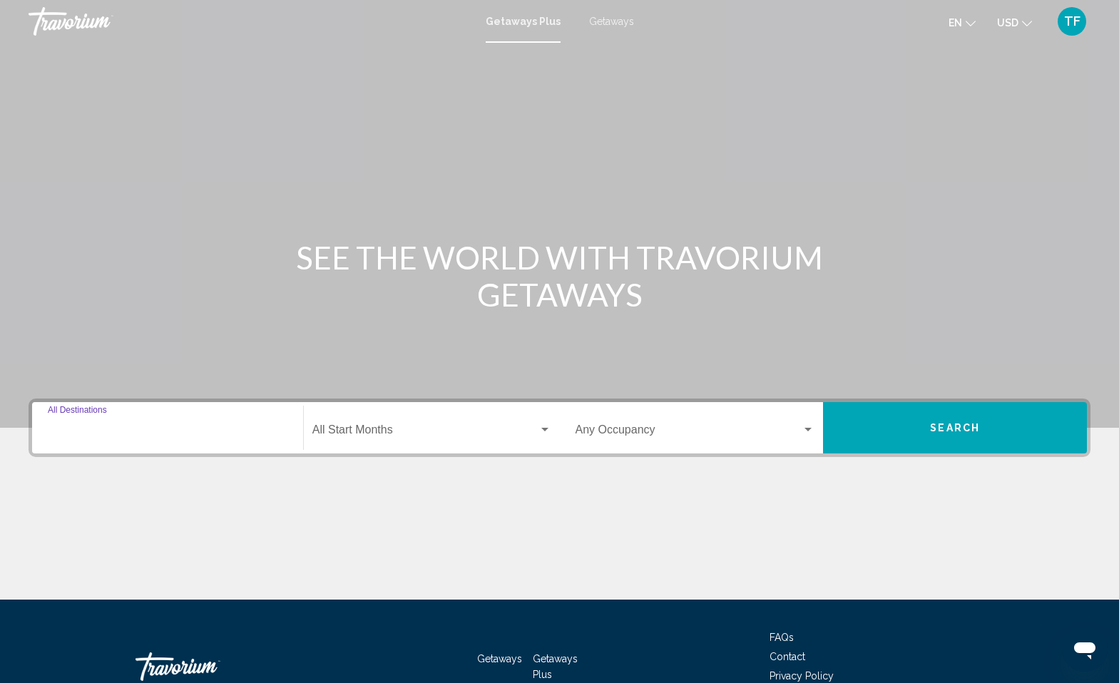
click at [84, 432] on input "Destination All Destinations" at bounding box center [168, 433] width 240 height 13
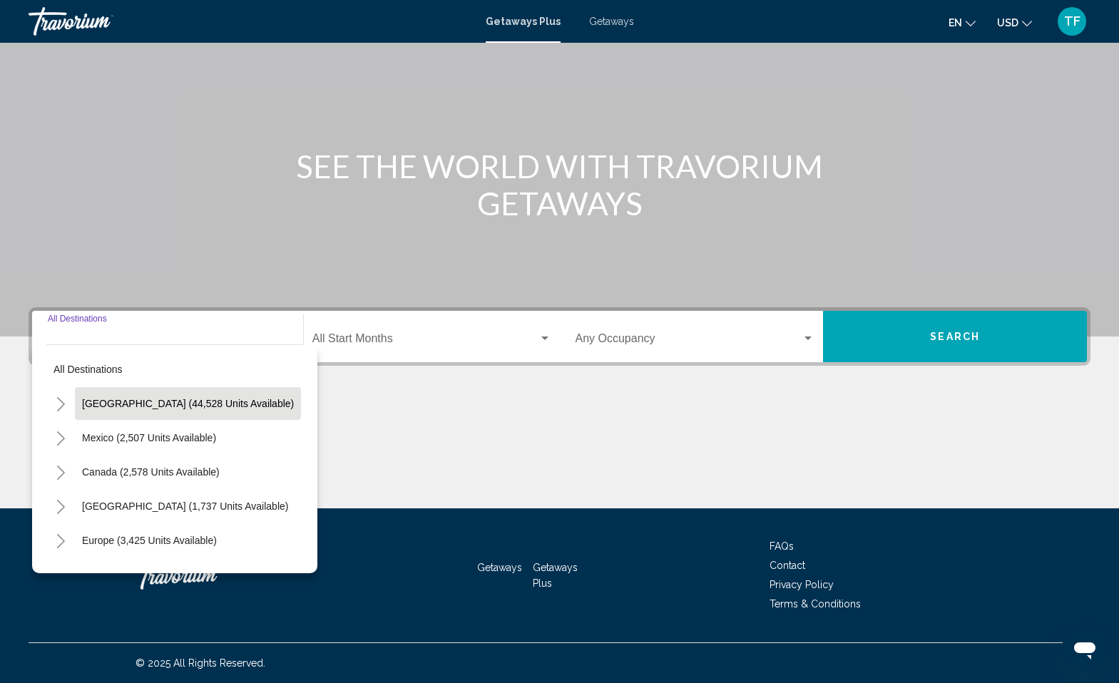
click at [127, 402] on span "[GEOGRAPHIC_DATA] (44,528 units available)" at bounding box center [188, 403] width 212 height 11
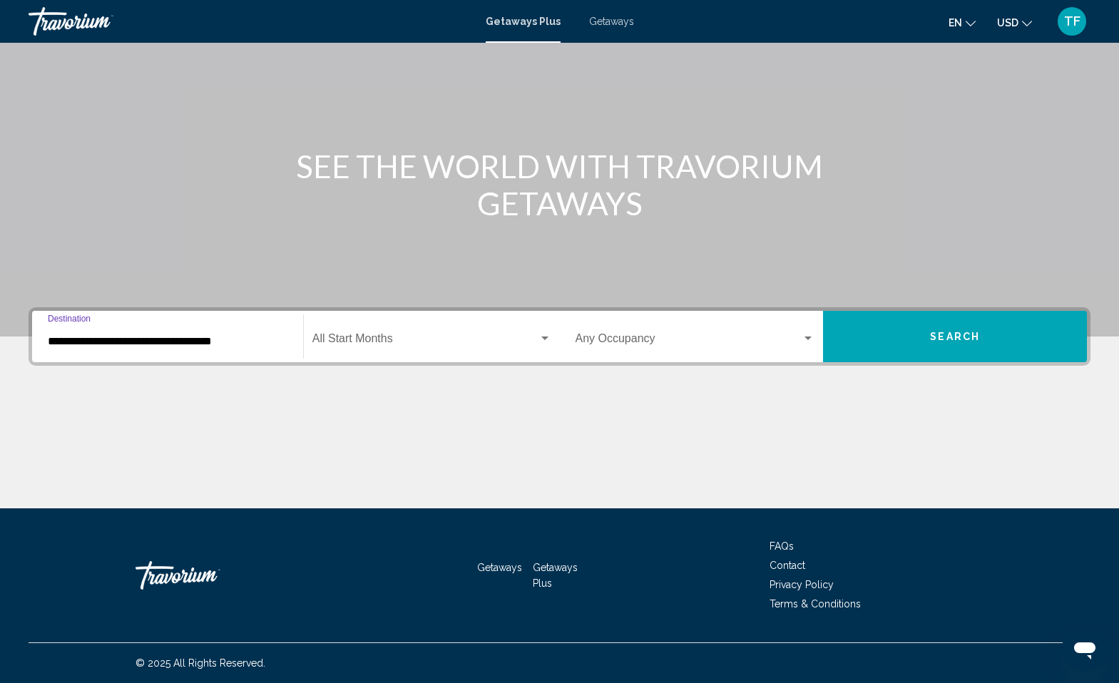
click at [111, 345] on input "**********" at bounding box center [168, 341] width 240 height 13
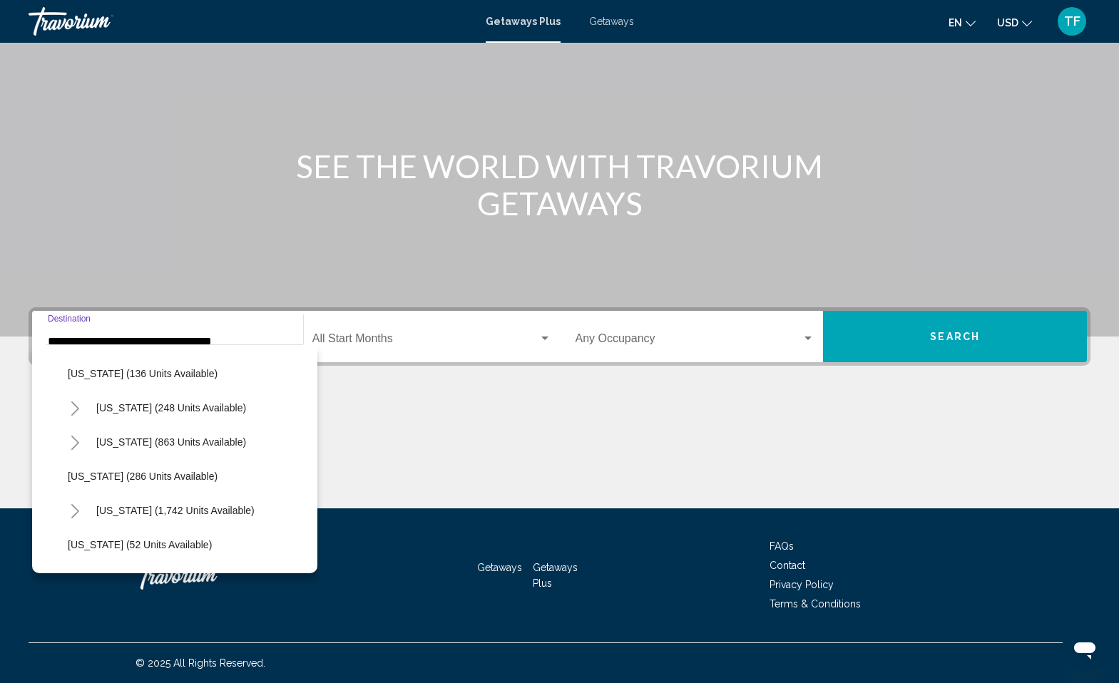
scroll to position [945, 0]
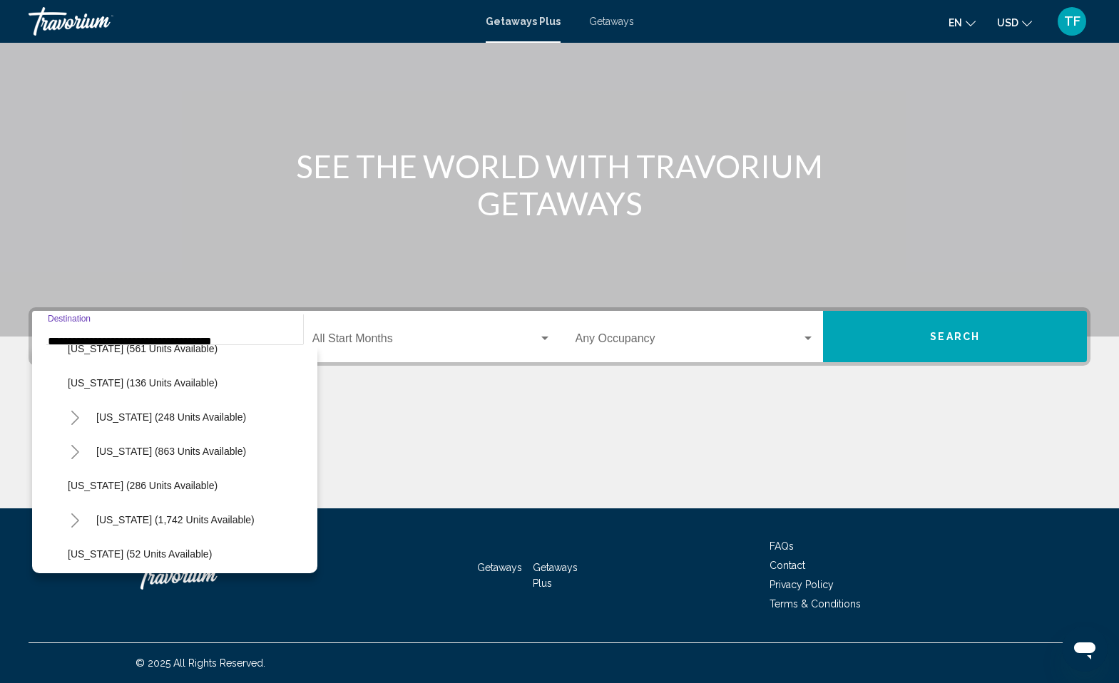
click at [122, 484] on span "[US_STATE] (286 units available)" at bounding box center [143, 485] width 150 height 11
type input "**********"
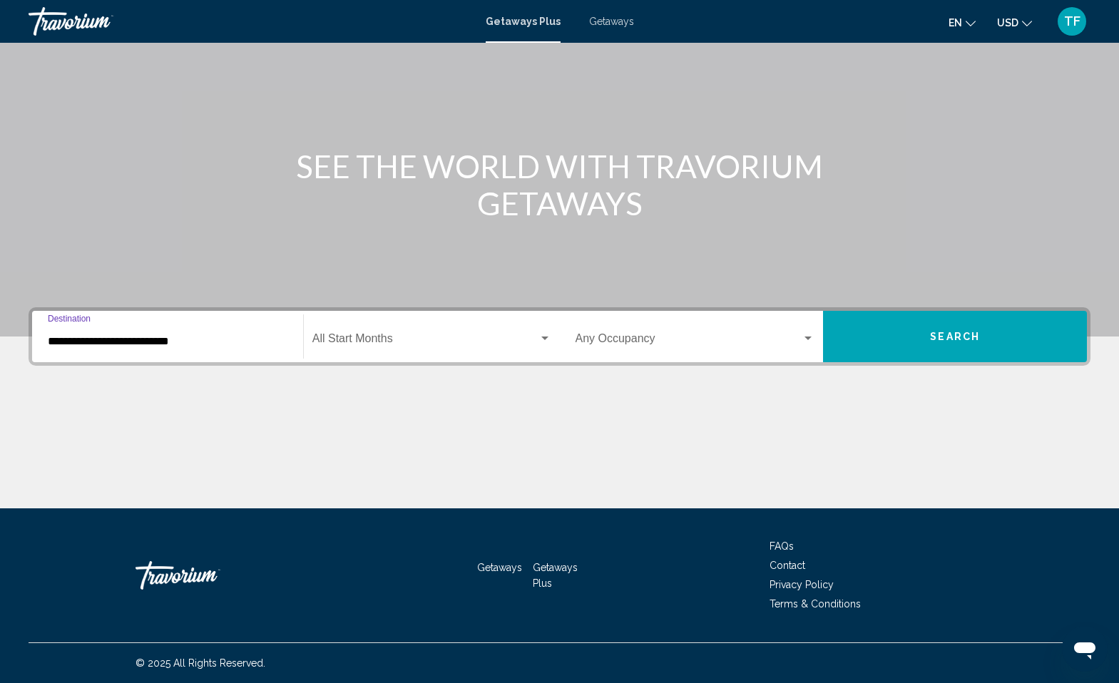
click at [812, 338] on div "Search widget" at bounding box center [808, 339] width 7 height 4
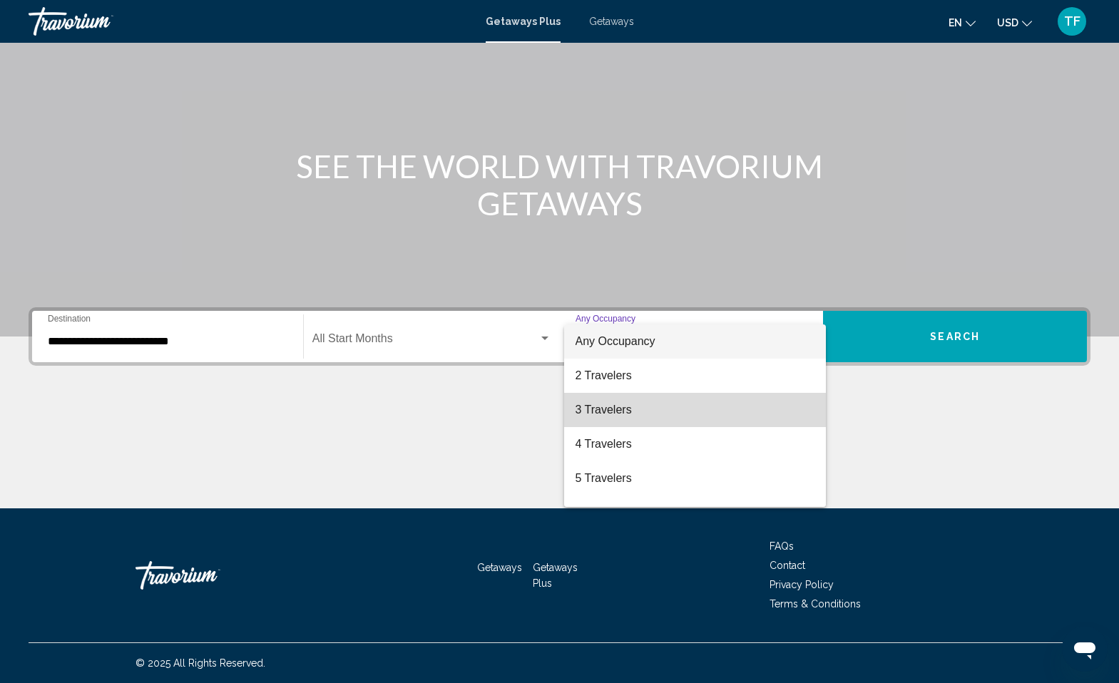
click at [719, 408] on span "3 Travelers" at bounding box center [696, 410] width 240 height 34
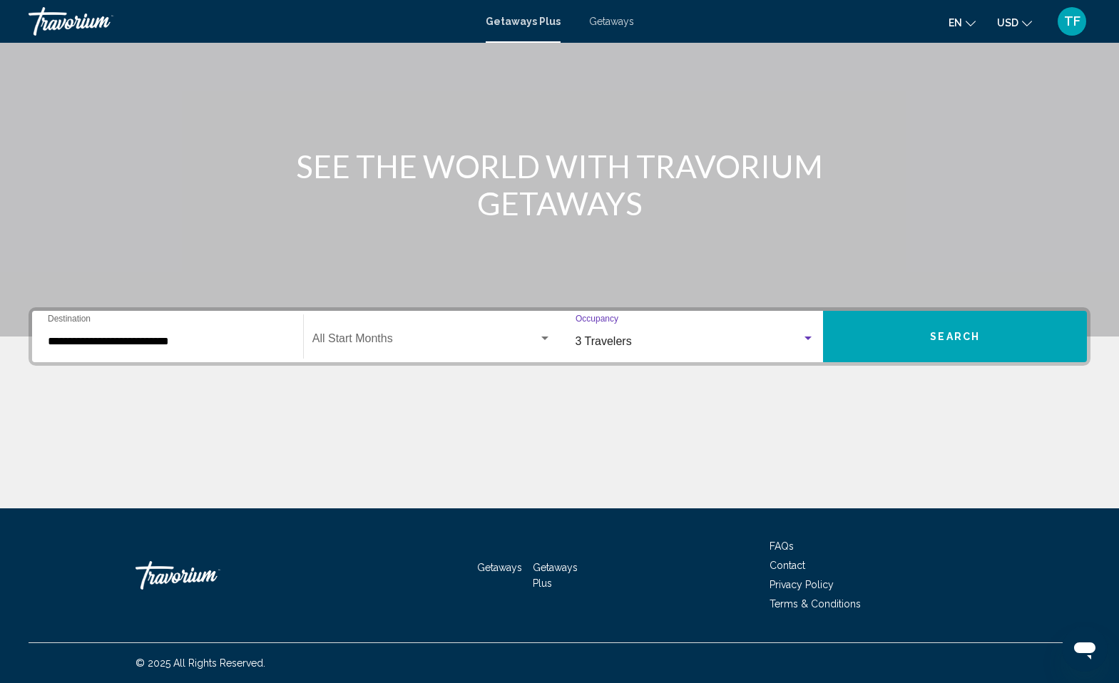
scroll to position [85, 0]
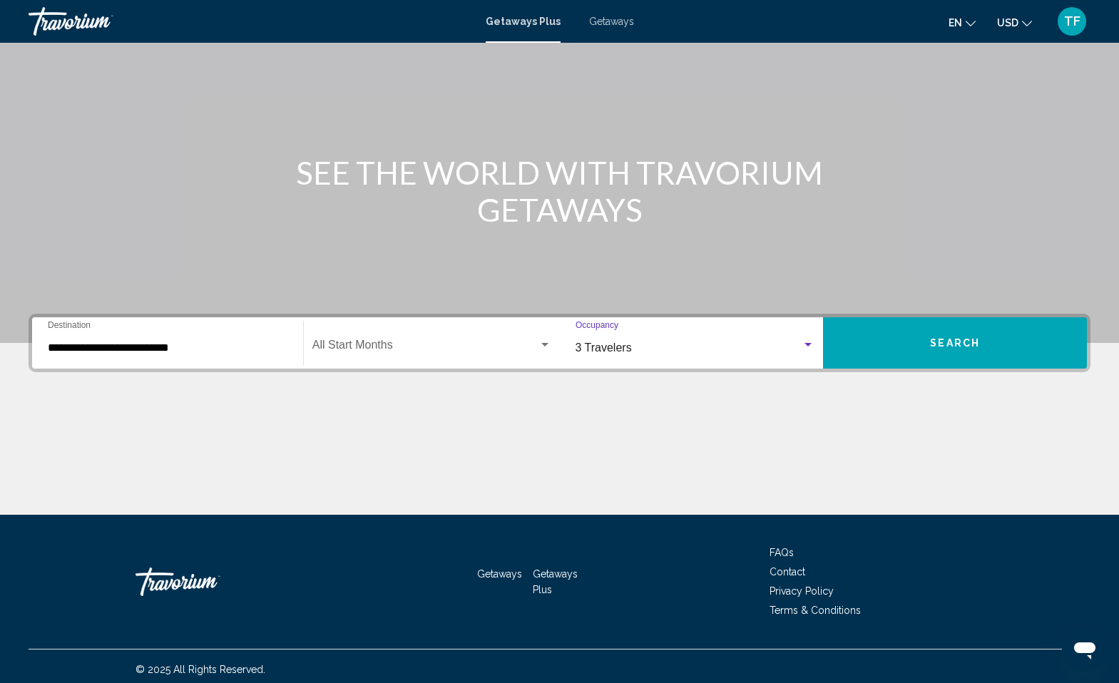
click at [960, 340] on span "Search" at bounding box center [955, 343] width 50 height 11
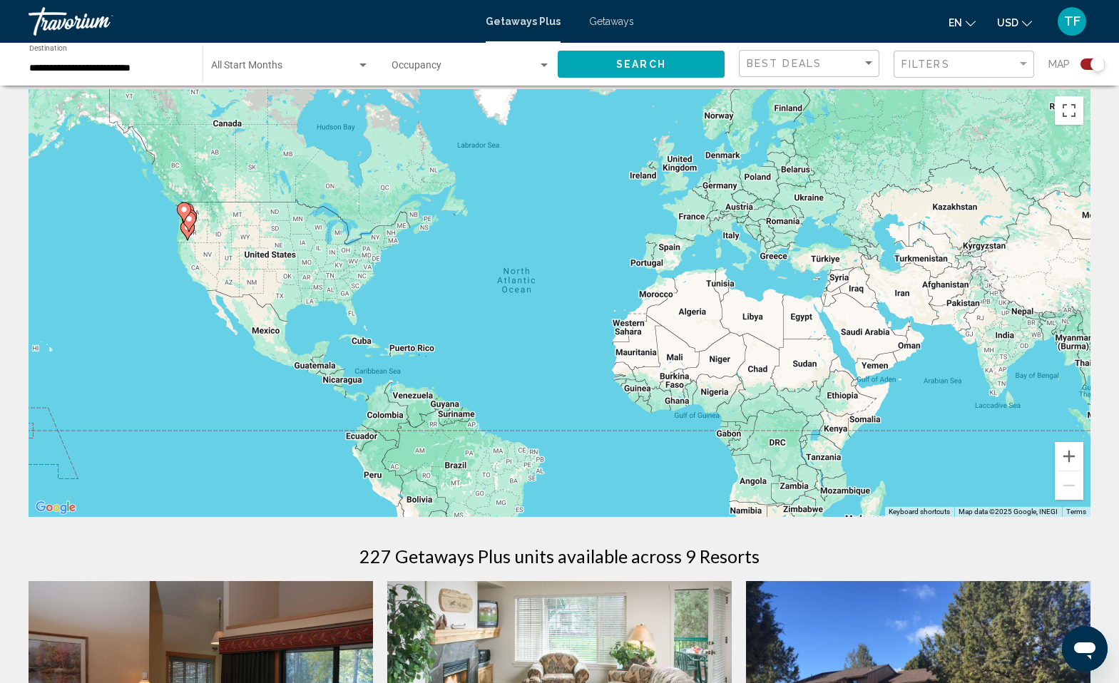
scroll to position [11, 0]
click at [1069, 458] on button "Zoom in" at bounding box center [1069, 456] width 29 height 29
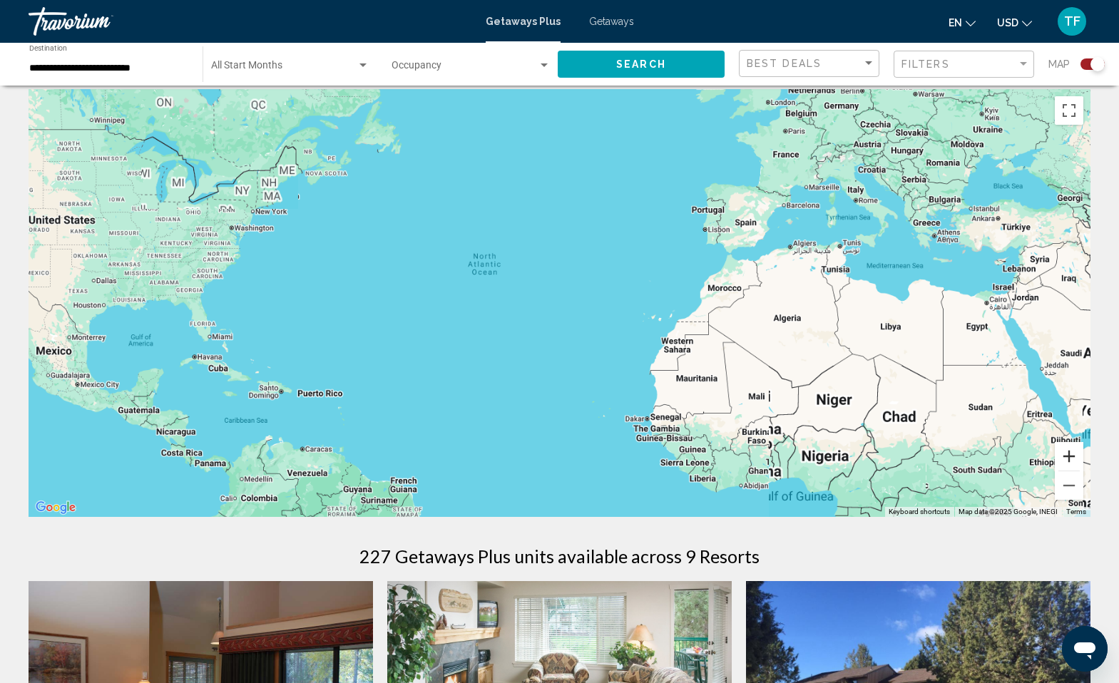
click at [1069, 458] on button "Zoom in" at bounding box center [1069, 456] width 29 height 29
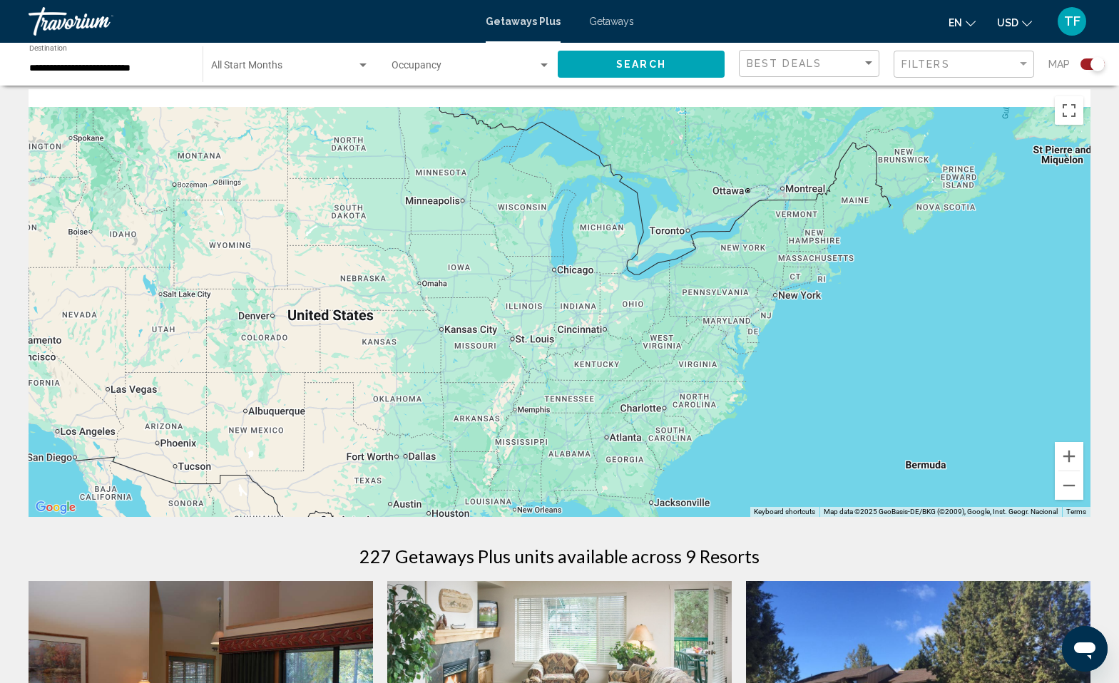
drag, startPoint x: 188, startPoint y: 229, endPoint x: 1120, endPoint y: 436, distance: 954.9
click at [1118, 436] on html "**********" at bounding box center [559, 330] width 1119 height 683
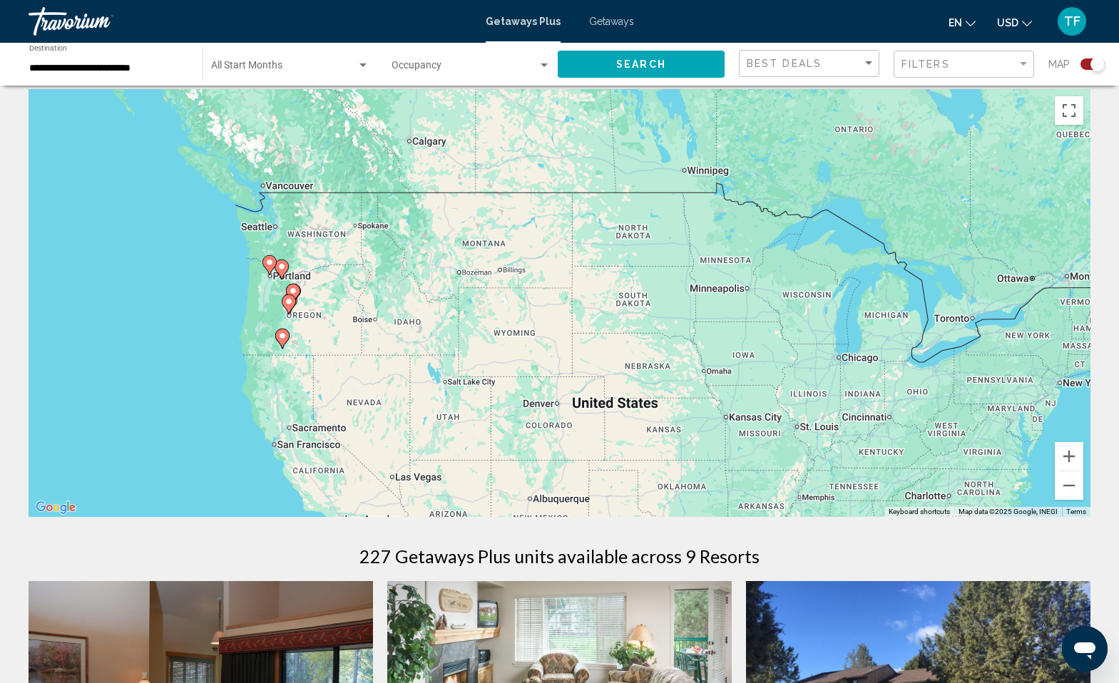
drag, startPoint x: 338, startPoint y: 305, endPoint x: 501, endPoint y: 347, distance: 168.5
click at [501, 347] on div "To activate drag with keyboard, press Alt + Enter. Once in keyboard drag state,…" at bounding box center [560, 303] width 1062 height 428
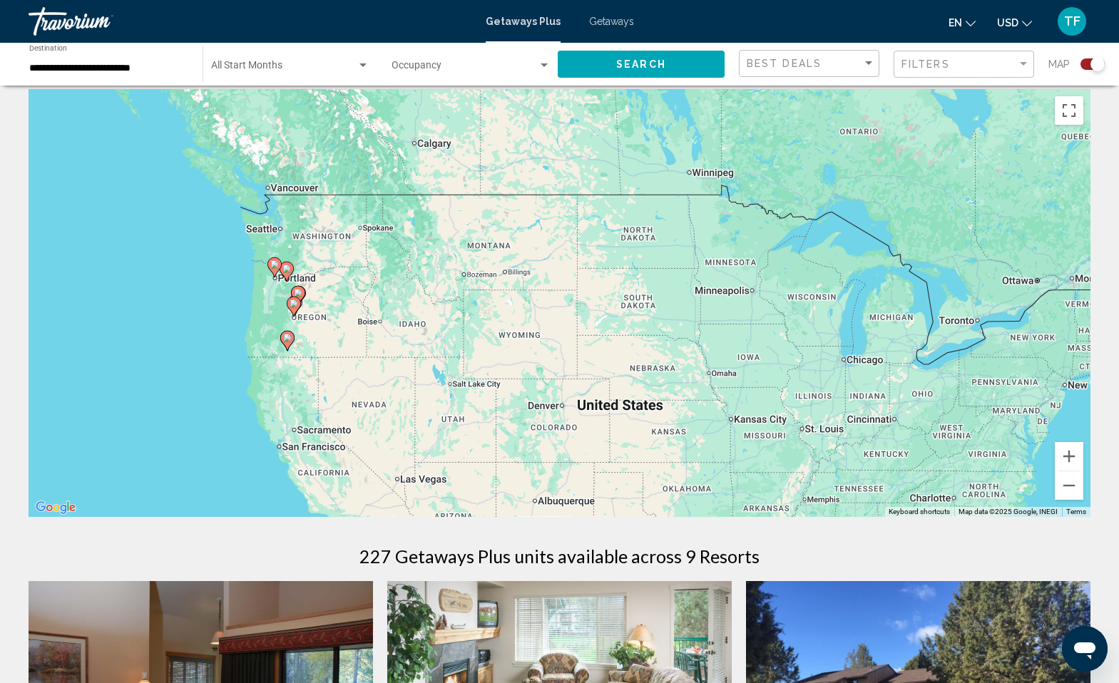
click at [275, 270] on icon "Main content" at bounding box center [273, 267] width 13 height 19
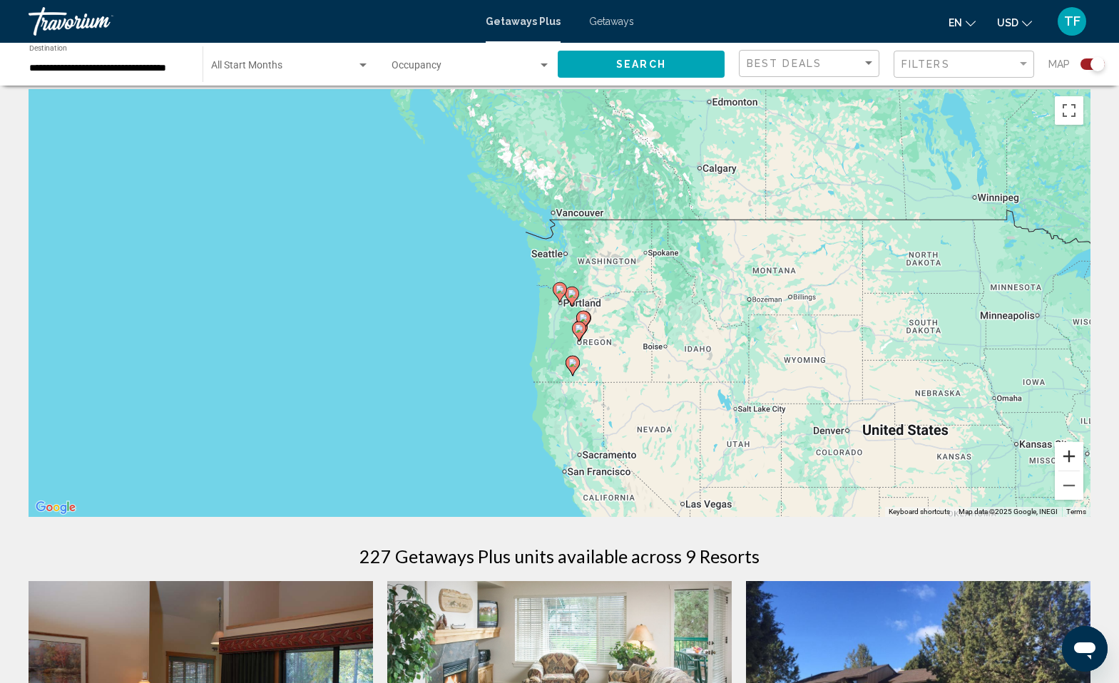
click at [1070, 458] on button "Zoom in" at bounding box center [1069, 456] width 29 height 29
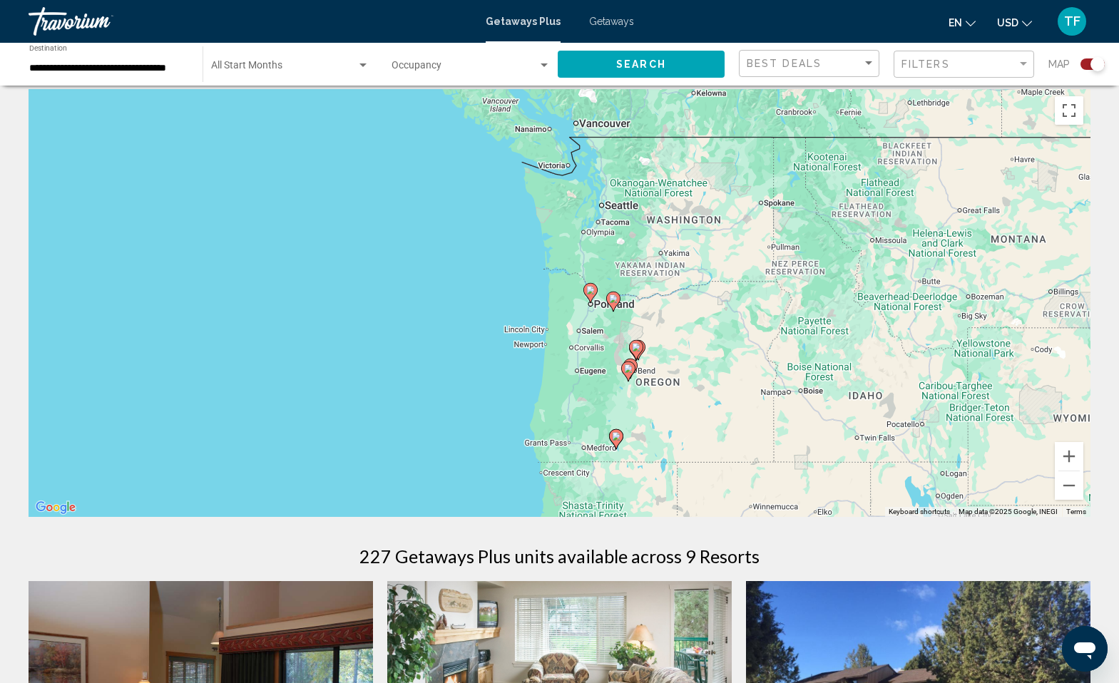
drag, startPoint x: 641, startPoint y: 350, endPoint x: 588, endPoint y: 303, distance: 70.7
click at [673, 351] on div "To activate drag with keyboard, press Alt + Enter. Once in keyboard drag state,…" at bounding box center [560, 303] width 1062 height 428
click at [1073, 456] on button "Zoom in" at bounding box center [1069, 456] width 29 height 29
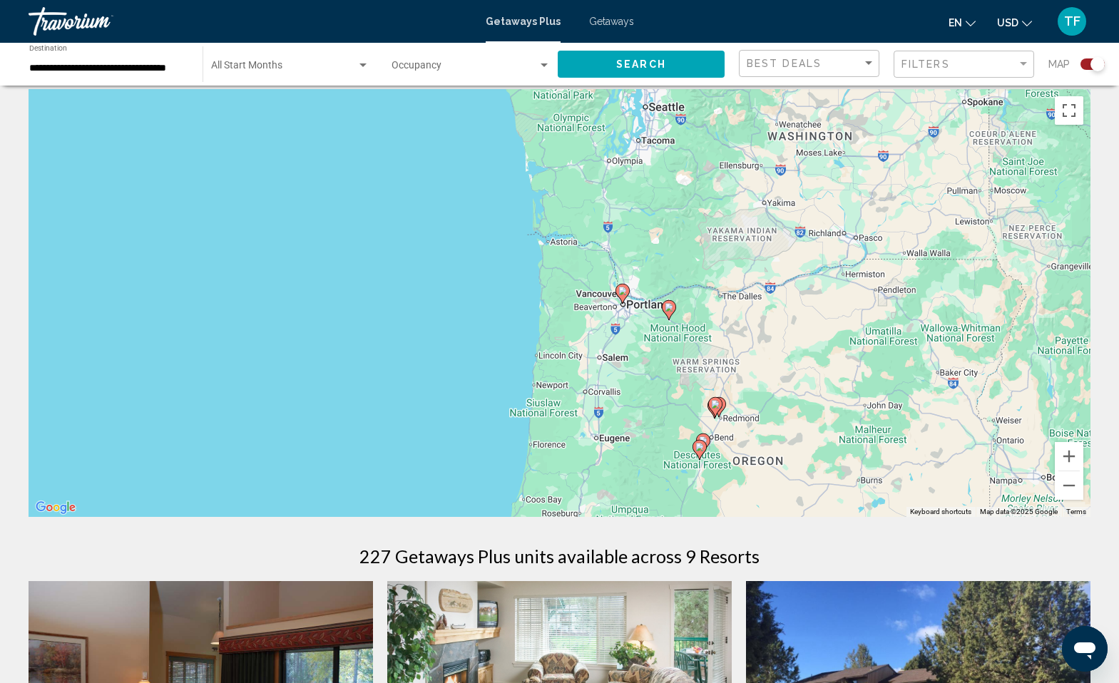
click at [668, 308] on image "Main content" at bounding box center [669, 307] width 9 height 9
type input "**********"
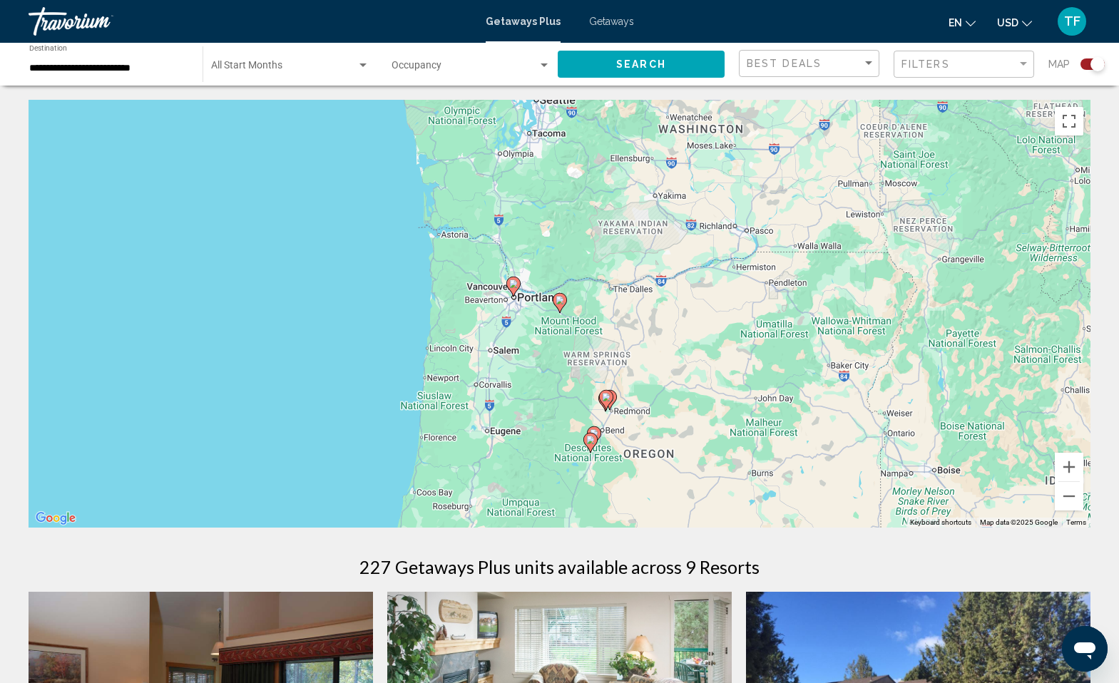
scroll to position [0, 0]
click at [559, 303] on image "Main content" at bounding box center [560, 300] width 9 height 9
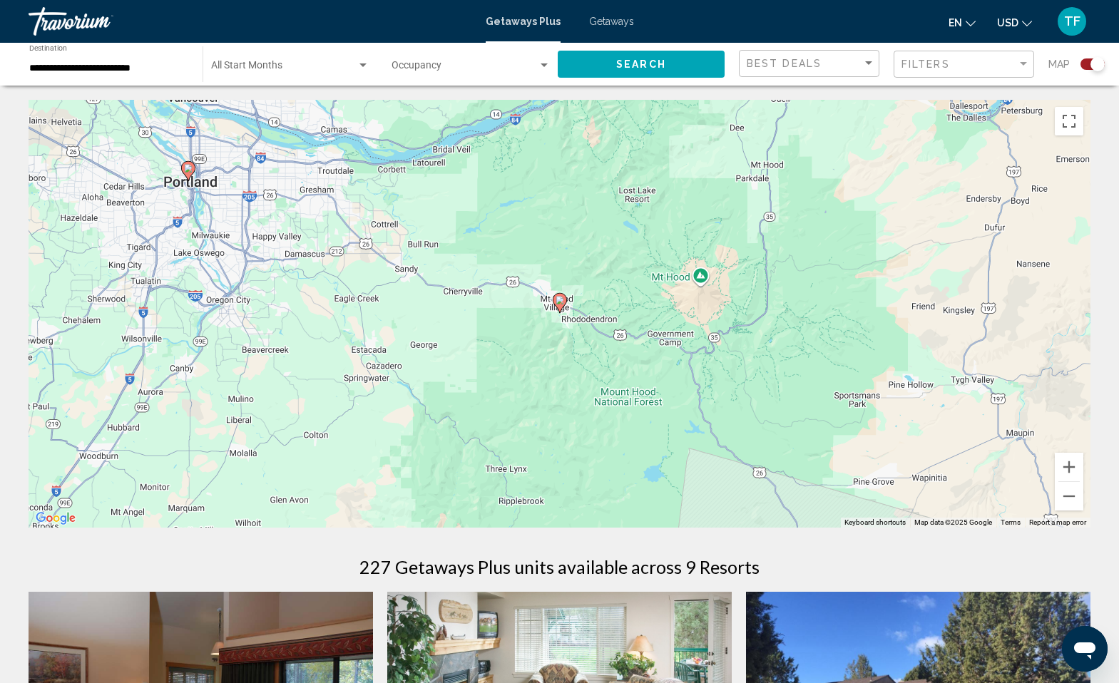
click at [560, 303] on image "Main content" at bounding box center [560, 300] width 9 height 9
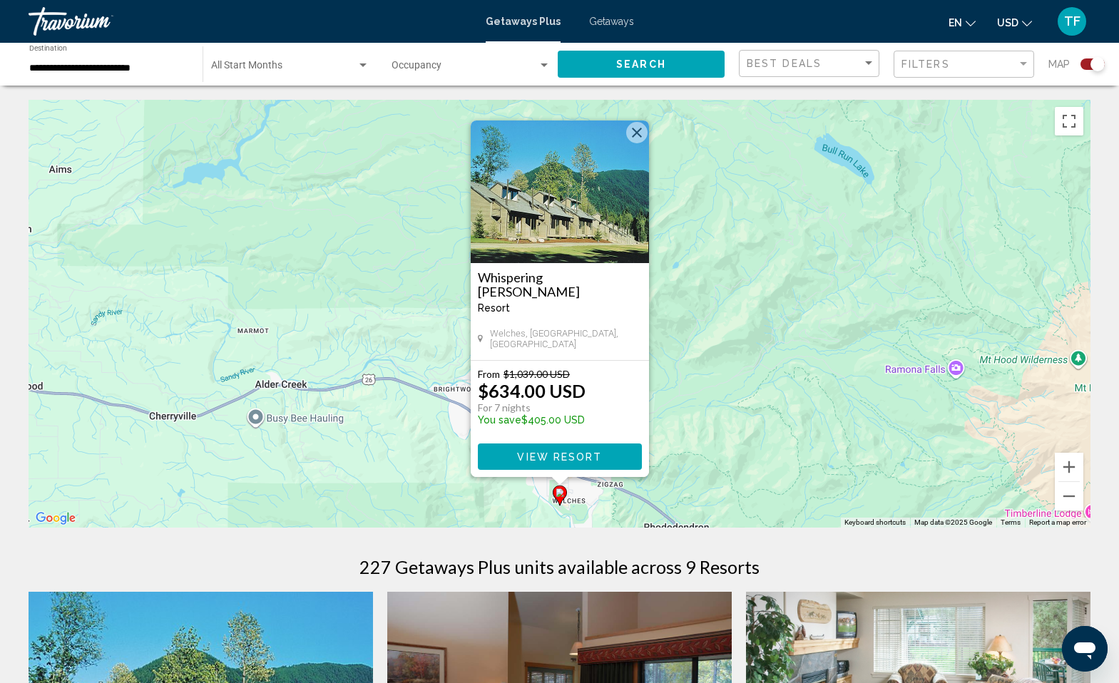
click at [578, 453] on span "View Resort" at bounding box center [559, 457] width 85 height 11
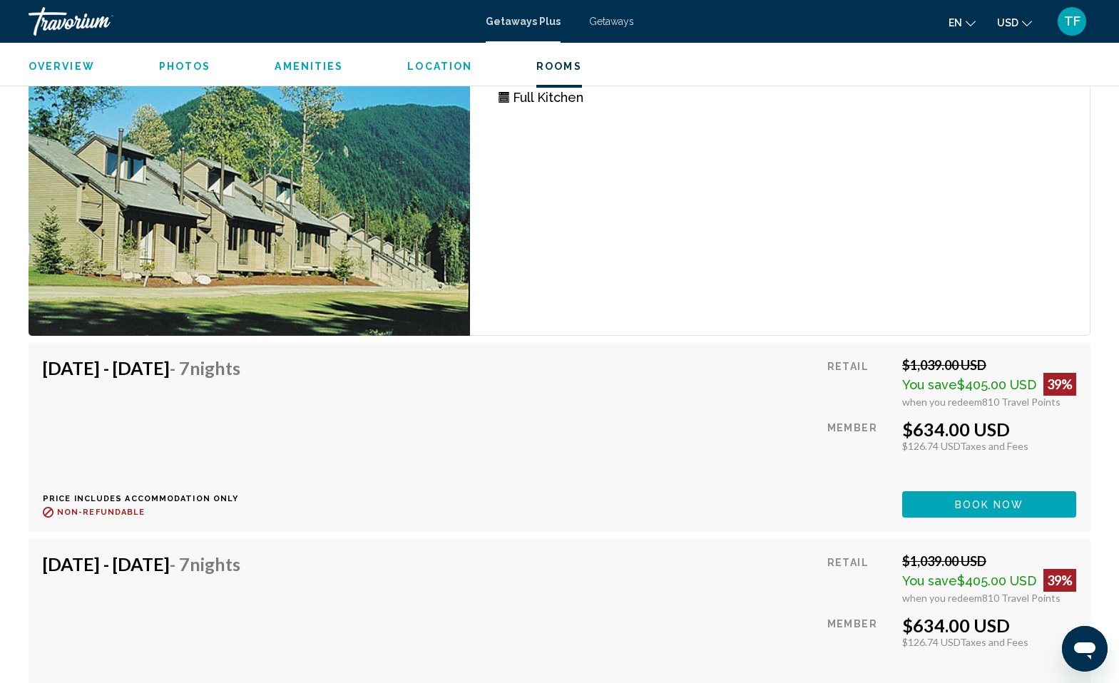
scroll to position [2392, 0]
click at [596, 14] on div "Getaways Plus Getaways en English Español Français Italiano Português русский U…" at bounding box center [559, 21] width 1119 height 30
click at [604, 23] on span "Getaways" at bounding box center [611, 21] width 45 height 11
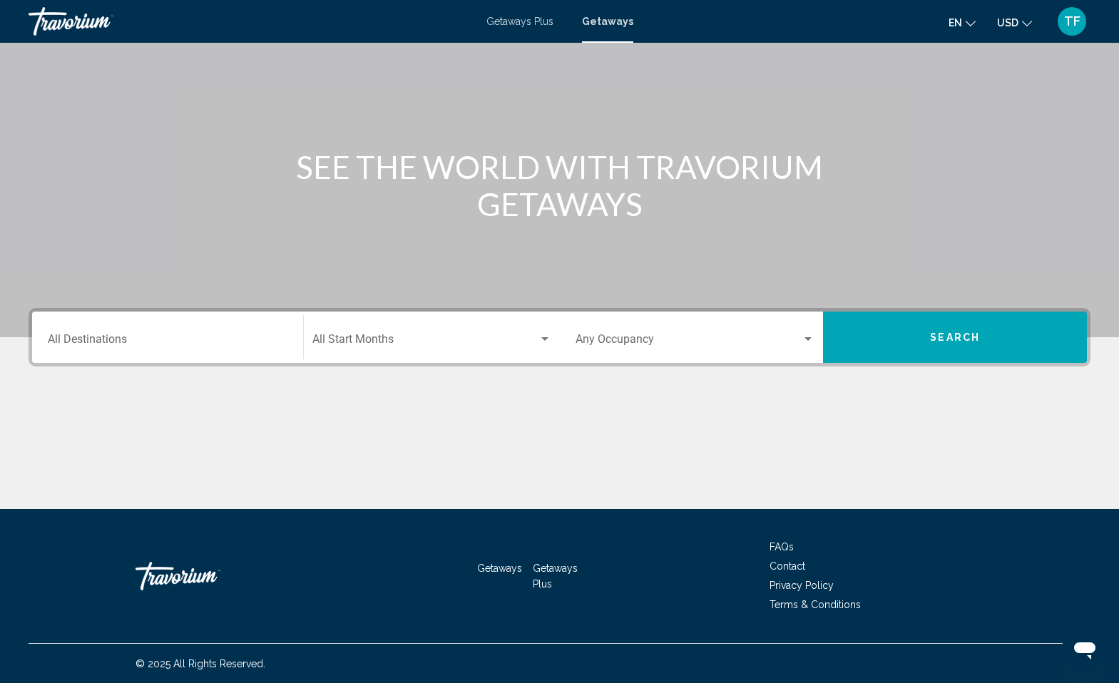
scroll to position [91, 0]
click at [87, 337] on input "Destination All Destinations" at bounding box center [168, 342] width 240 height 13
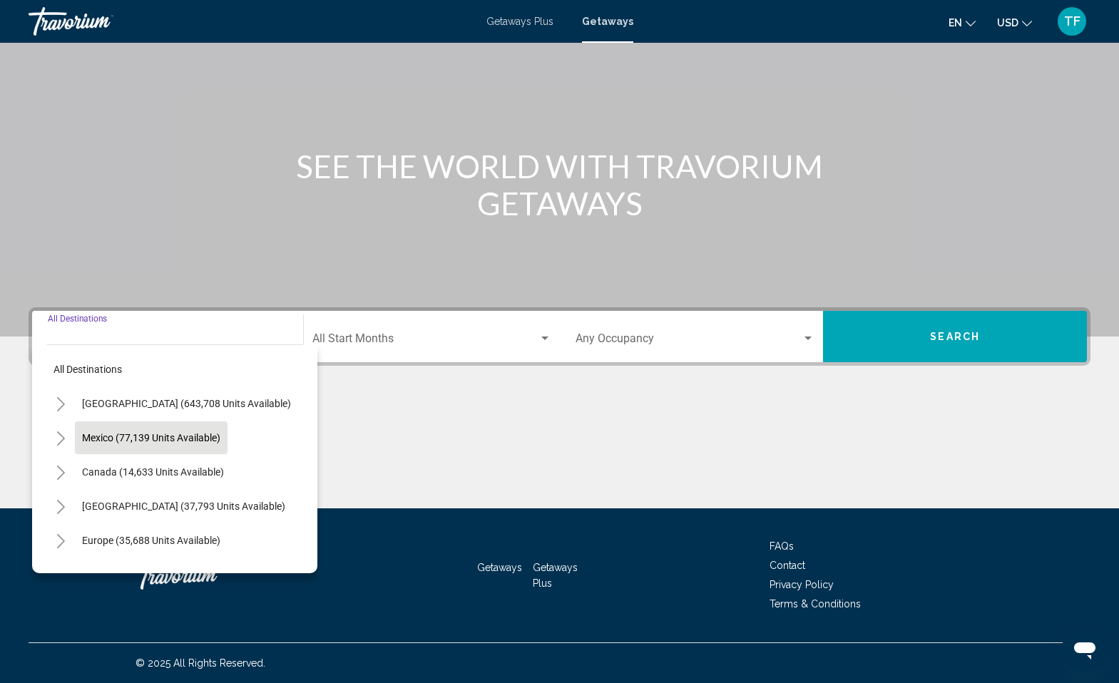
scroll to position [0, 0]
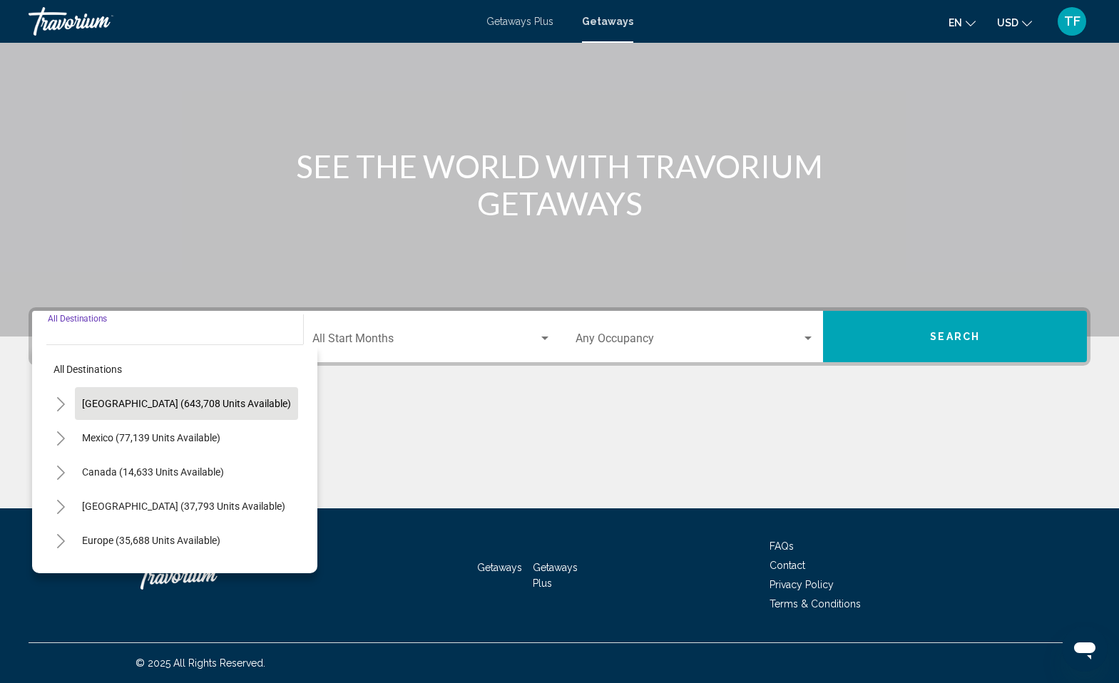
click at [143, 402] on span "[GEOGRAPHIC_DATA] (643,708 units available)" at bounding box center [186, 403] width 209 height 11
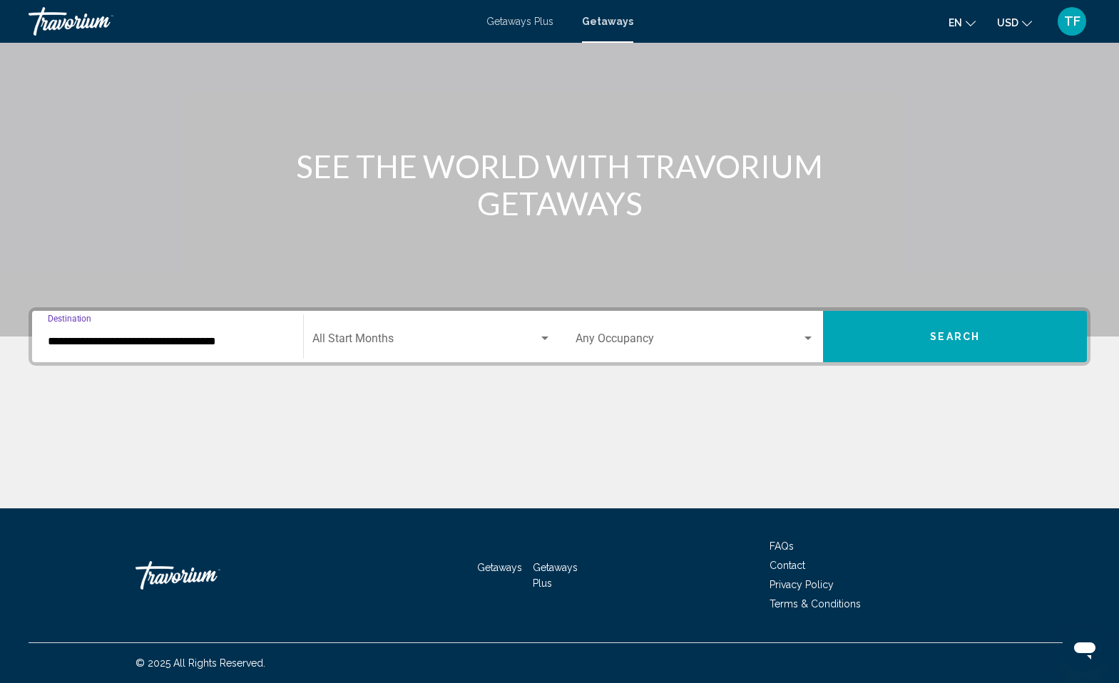
scroll to position [91, 0]
drag, startPoint x: 105, startPoint y: 337, endPoint x: 94, endPoint y: 330, distance: 12.9
click at [104, 337] on input "**********" at bounding box center [168, 341] width 240 height 13
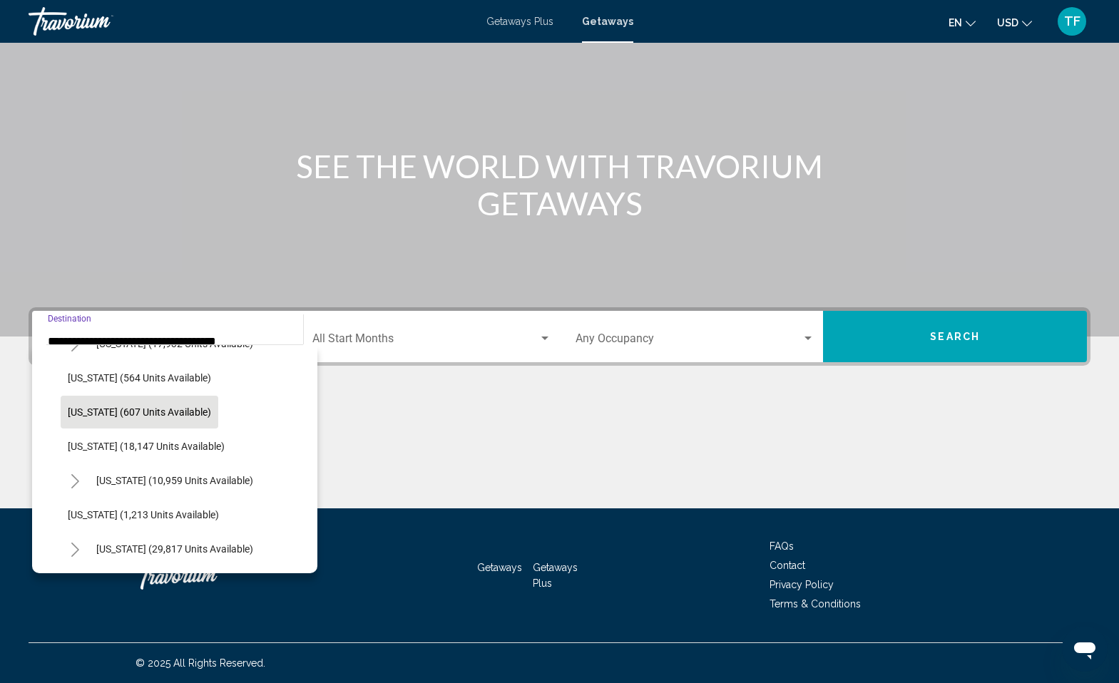
scroll to position [1087, 0]
click at [116, 444] on span "[US_STATE] (18,147 units available)" at bounding box center [146, 446] width 157 height 11
type input "**********"
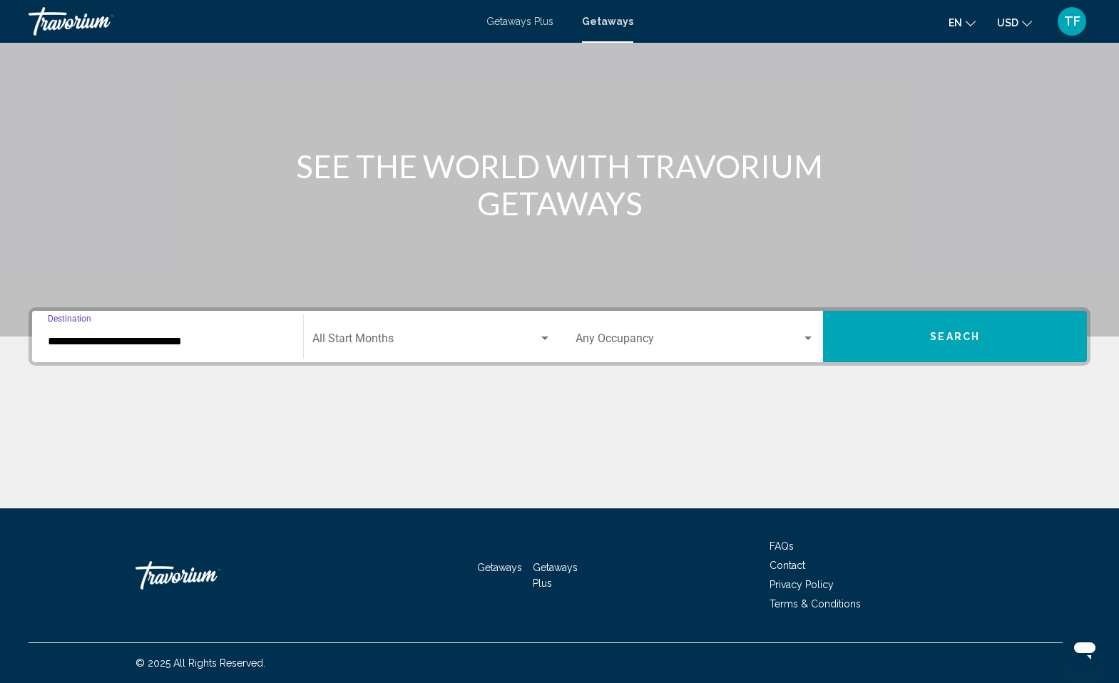
click at [806, 334] on div "Search widget" at bounding box center [808, 338] width 13 height 11
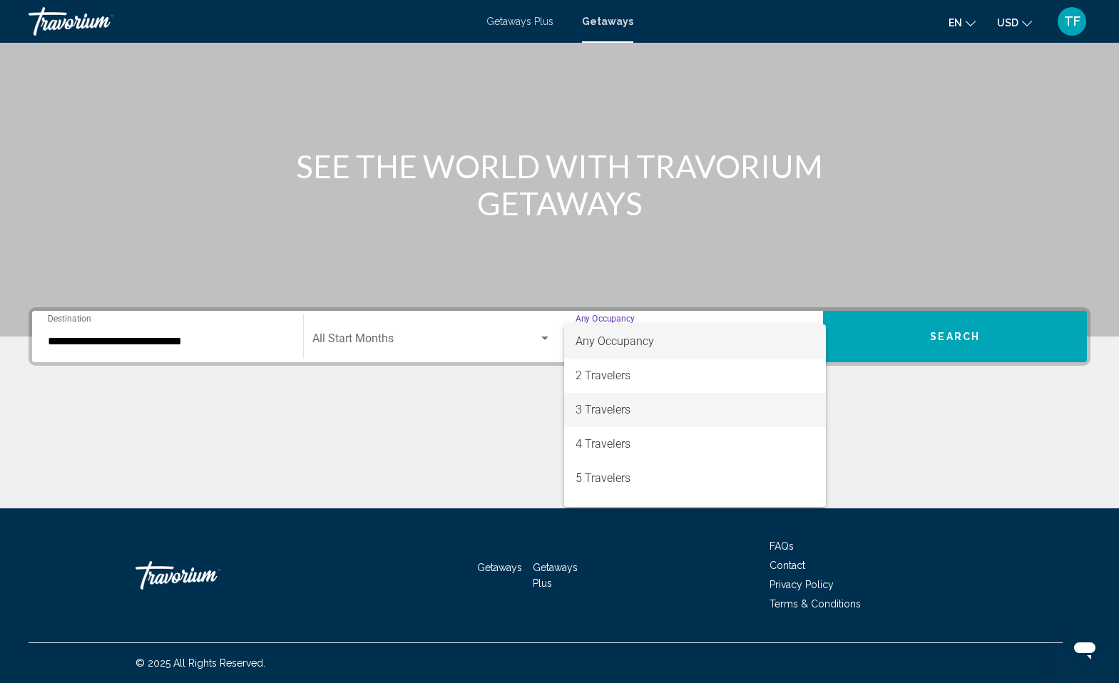
drag, startPoint x: 653, startPoint y: 410, endPoint x: 646, endPoint y: 409, distance: 7.3
click at [653, 410] on span "3 Travelers" at bounding box center [696, 410] width 240 height 34
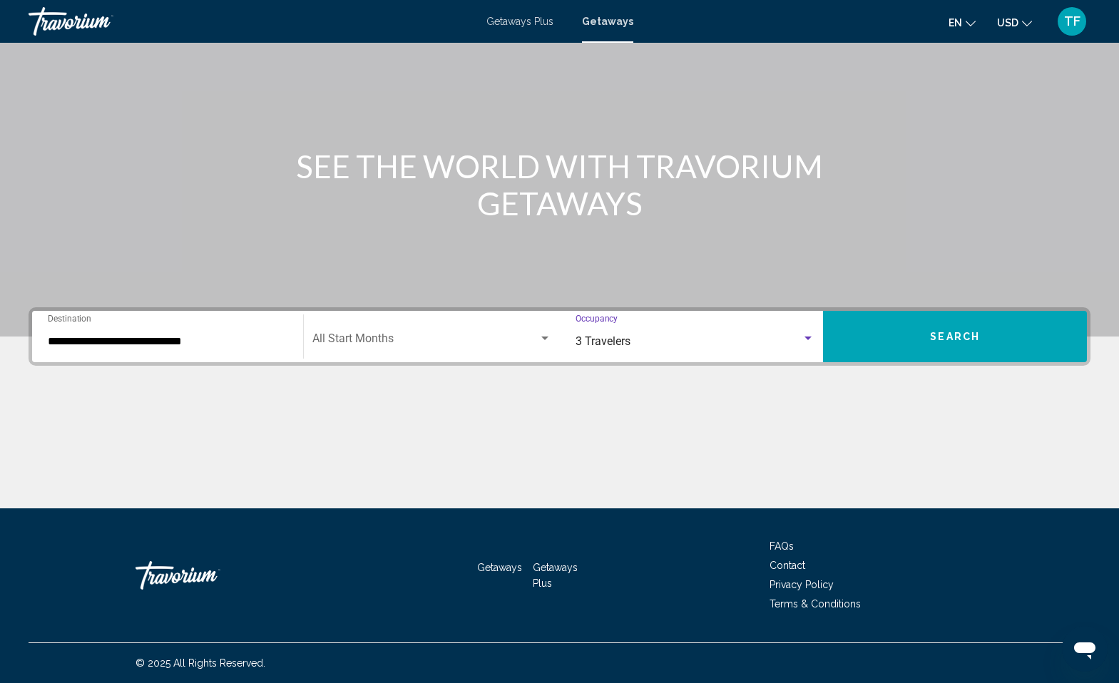
click at [952, 334] on span "Search" at bounding box center [955, 337] width 50 height 11
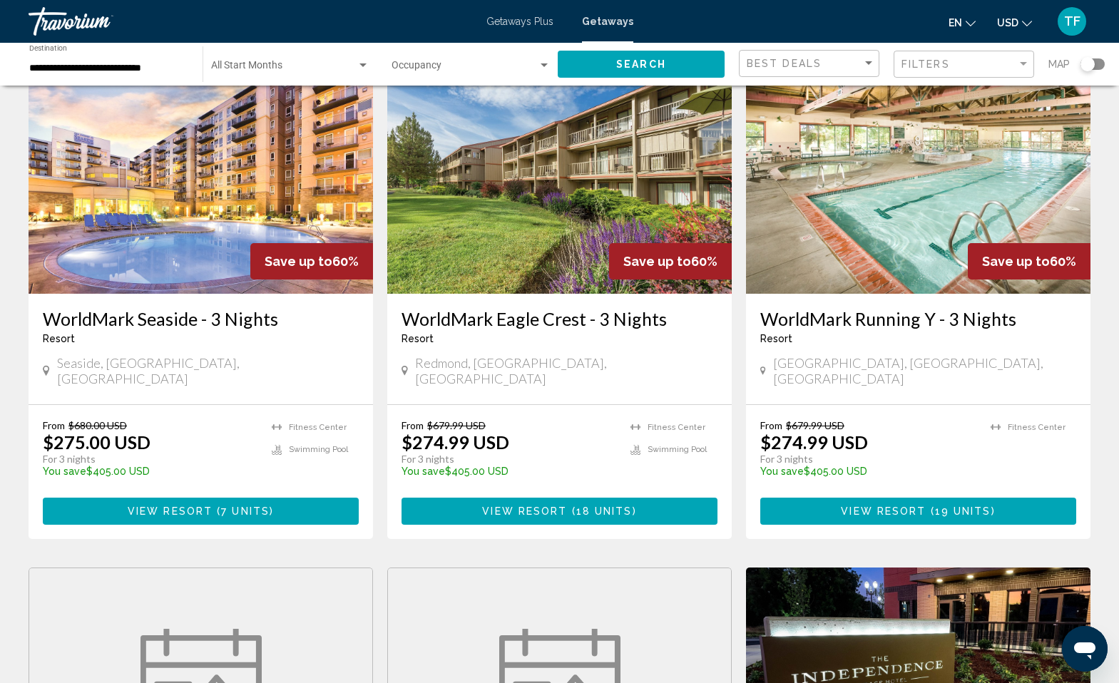
scroll to position [593, 0]
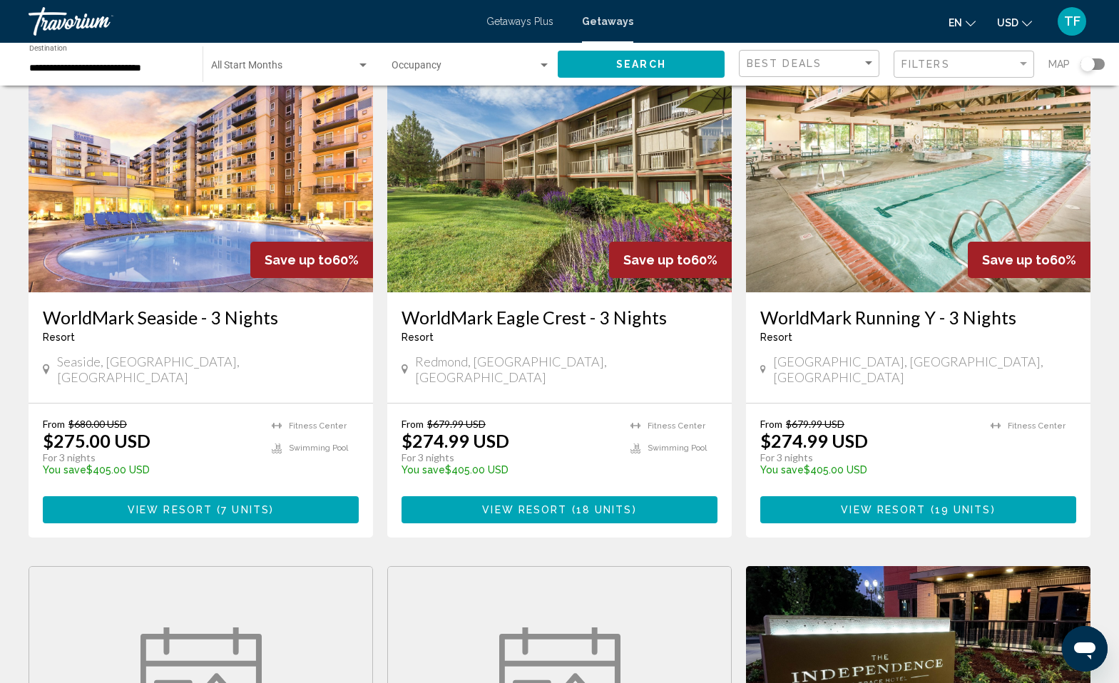
click at [119, 255] on img "Main content" at bounding box center [201, 178] width 345 height 228
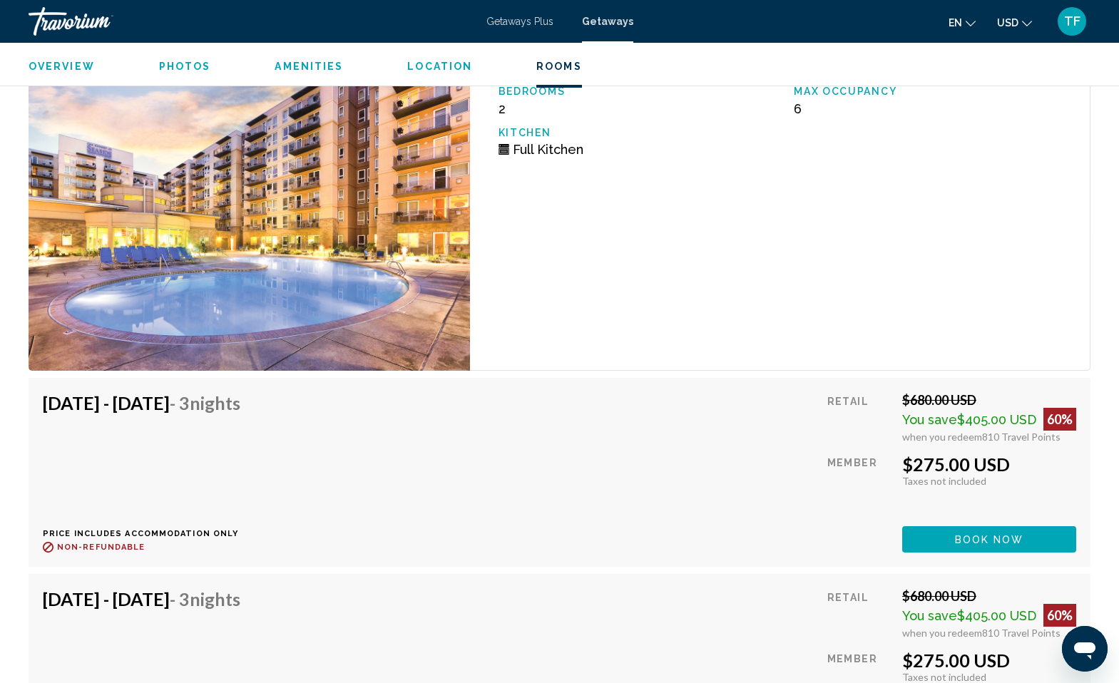
scroll to position [2847, 0]
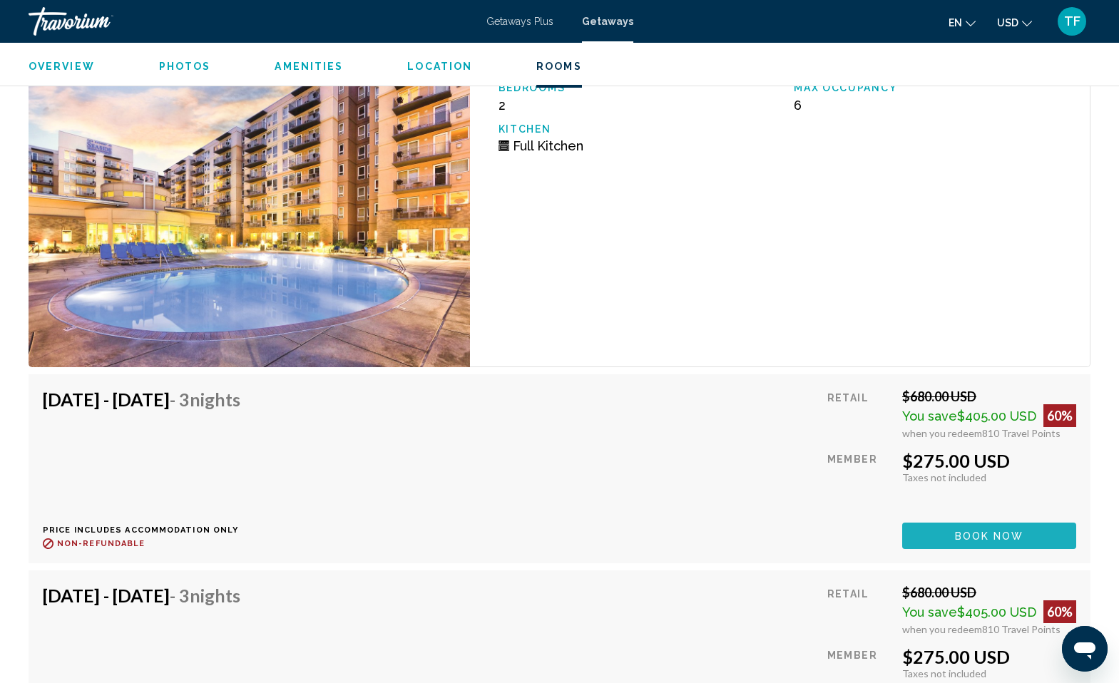
click at [998, 531] on span "Book now" at bounding box center [989, 536] width 69 height 11
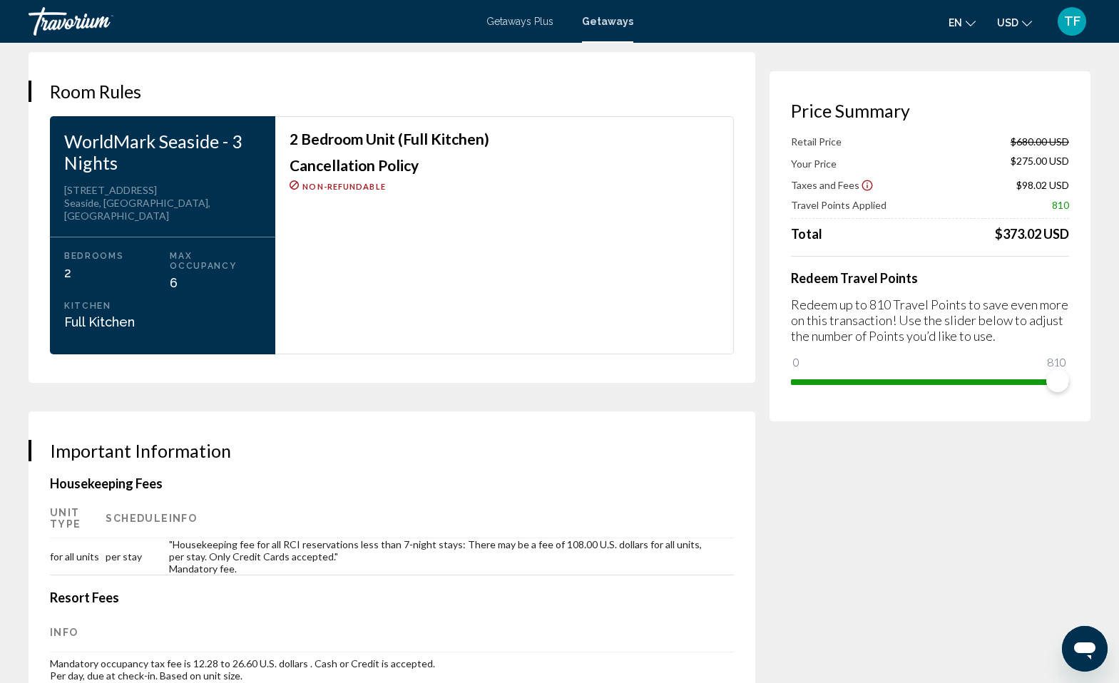
scroll to position [1778, 0]
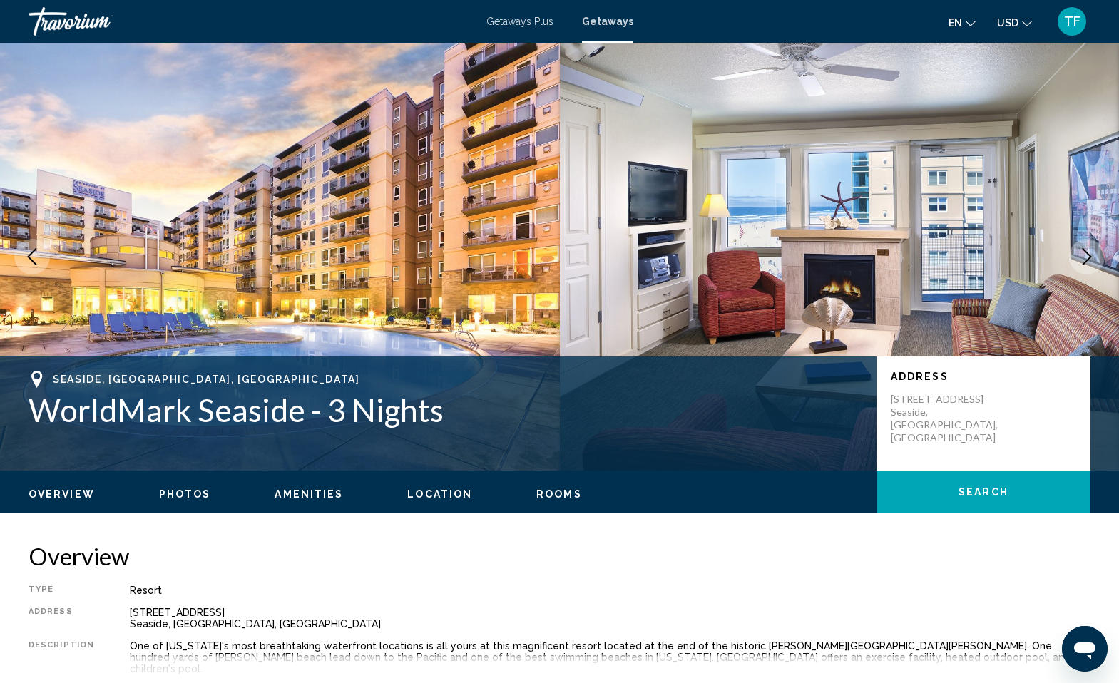
click at [1073, 21] on span "TF" at bounding box center [1072, 21] width 16 height 14
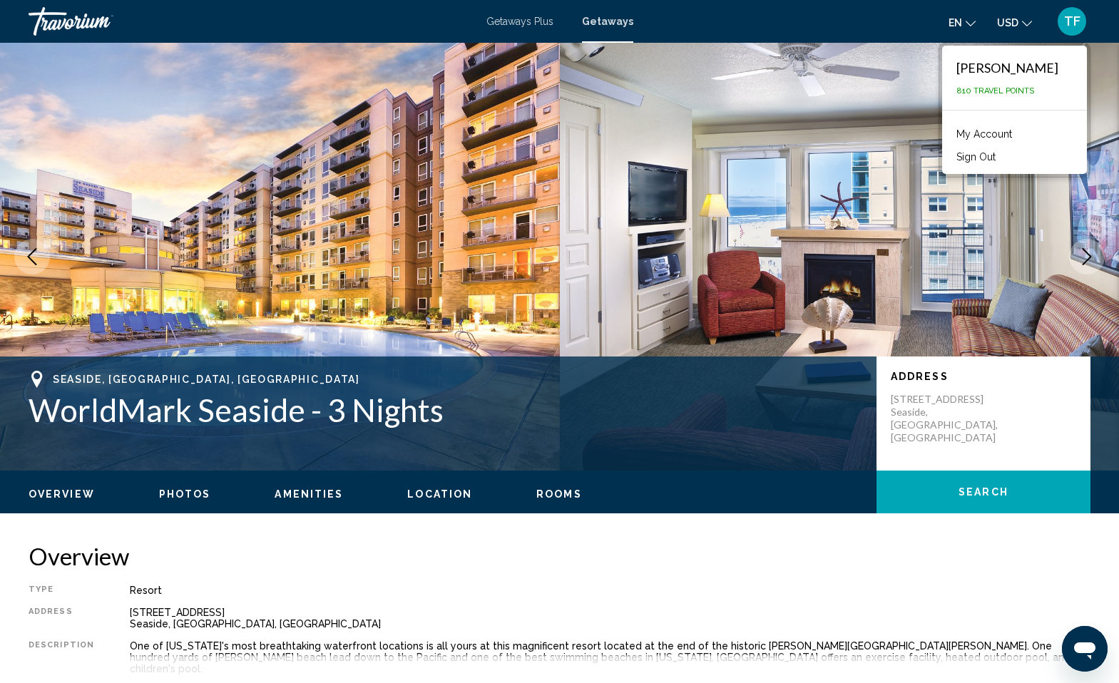
click at [986, 155] on button "Sign Out" at bounding box center [975, 157] width 53 height 19
